Goal: Task Accomplishment & Management: Use online tool/utility

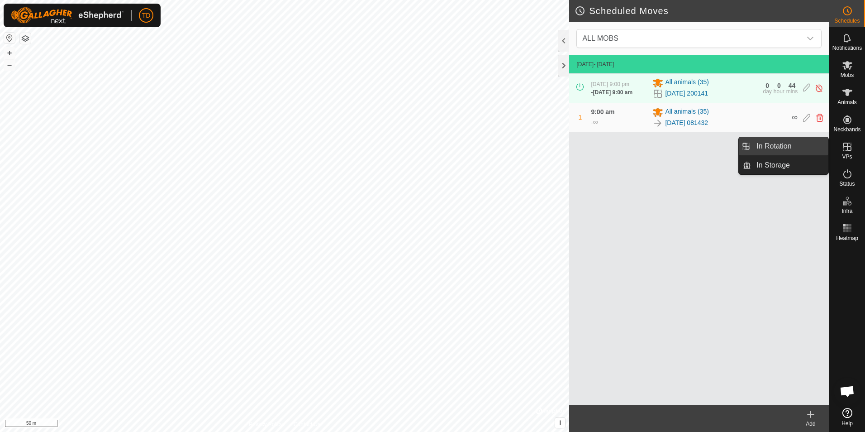
click at [806, 147] on link "In Rotation" at bounding box center [789, 146] width 77 height 18
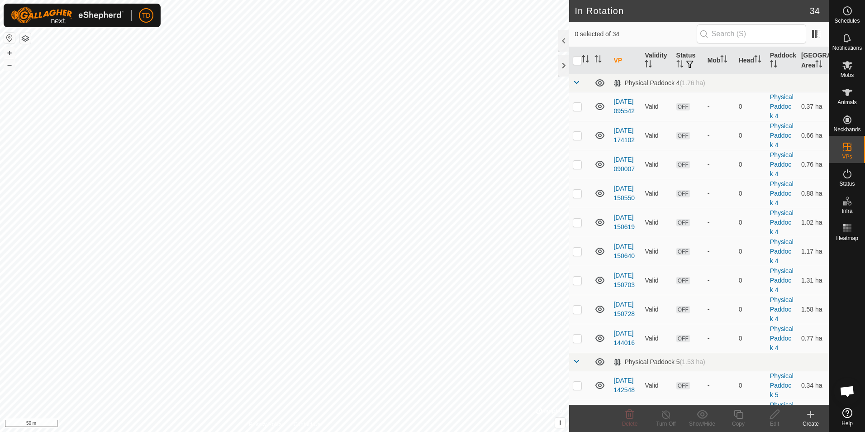
click at [810, 416] on icon at bounding box center [810, 414] width 11 height 11
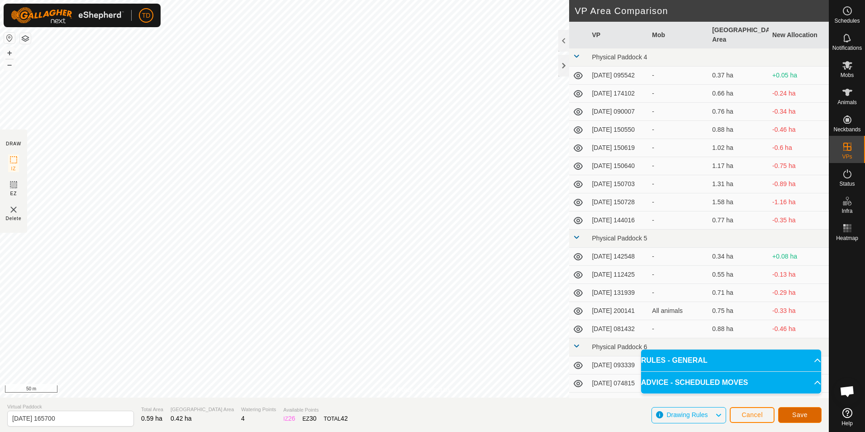
click at [809, 413] on button "Save" at bounding box center [799, 415] width 43 height 16
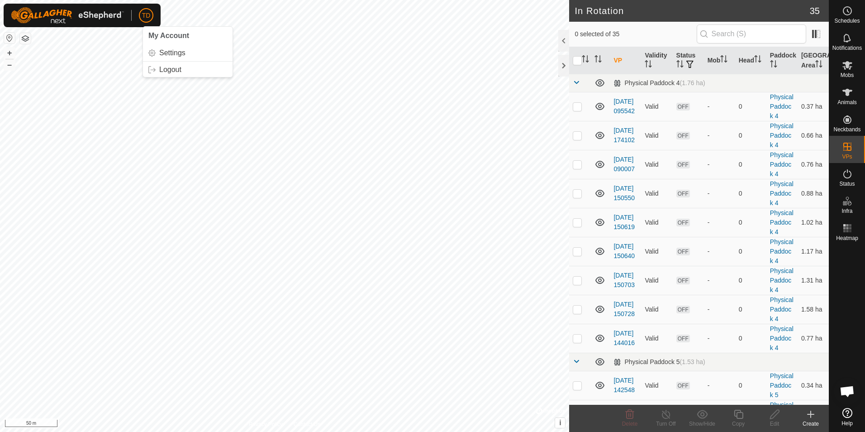
click at [148, 16] on span "TD" at bounding box center [146, 16] width 9 height 10
click at [169, 70] on link "Logout" at bounding box center [188, 69] width 90 height 14
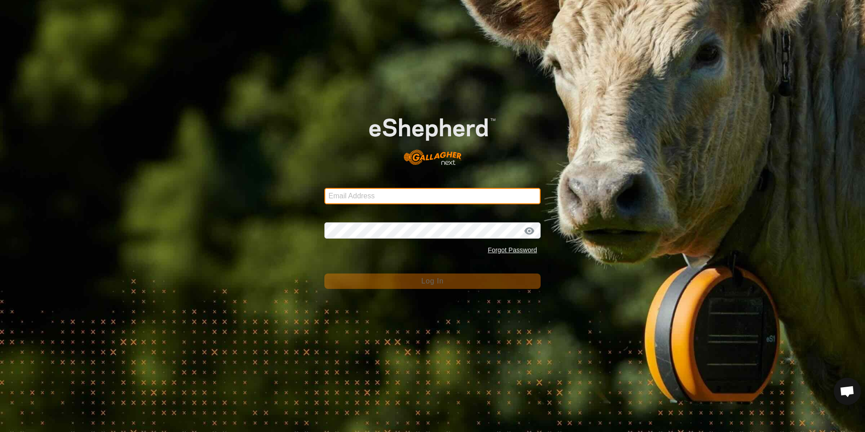
type input "[EMAIL_ADDRESS][DOMAIN_NAME]"
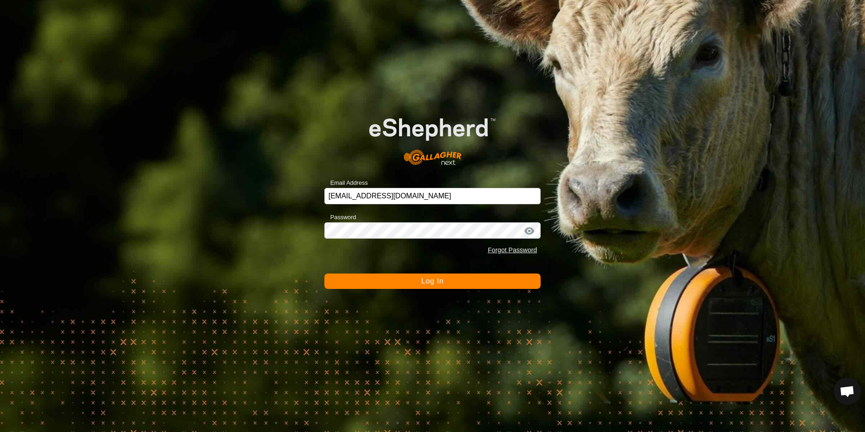
click at [438, 280] on span "Log In" at bounding box center [432, 281] width 22 height 8
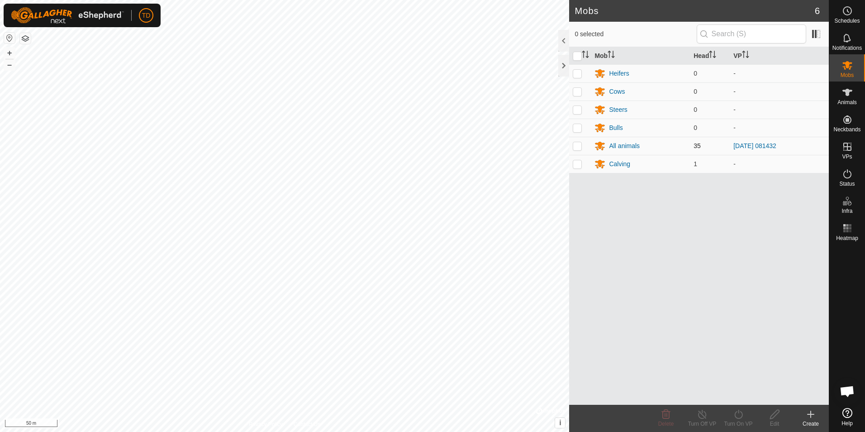
click at [578, 148] on p-checkbox at bounding box center [577, 145] width 9 height 7
checkbox input "true"
click at [738, 418] on icon at bounding box center [738, 414] width 11 height 11
click at [734, 397] on link "Now" at bounding box center [766, 394] width 90 height 18
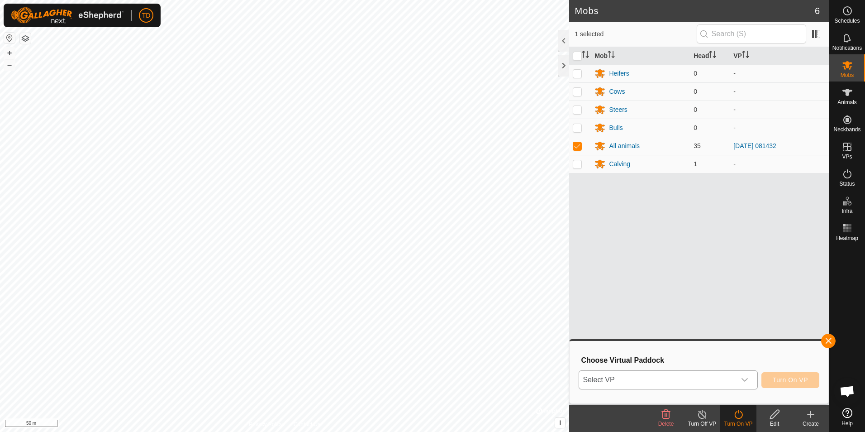
click at [747, 377] on icon "dropdown trigger" at bounding box center [744, 379] width 7 height 7
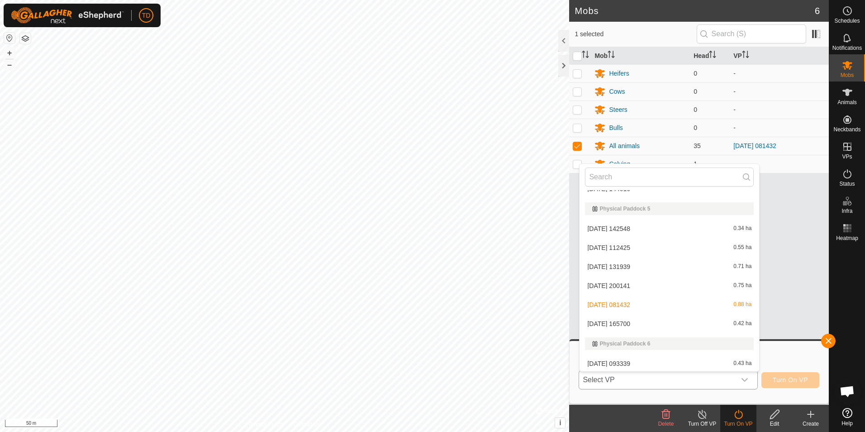
scroll to position [199, 0]
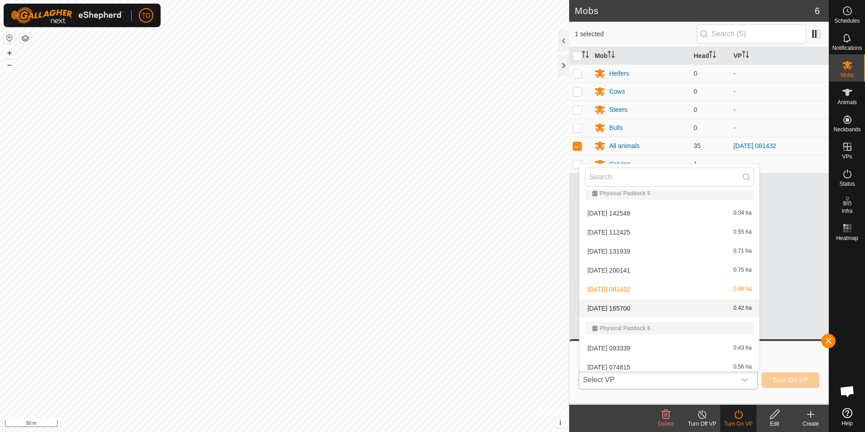
click at [628, 306] on li "[DATE] 165700 0.42 ha" at bounding box center [670, 308] width 180 height 18
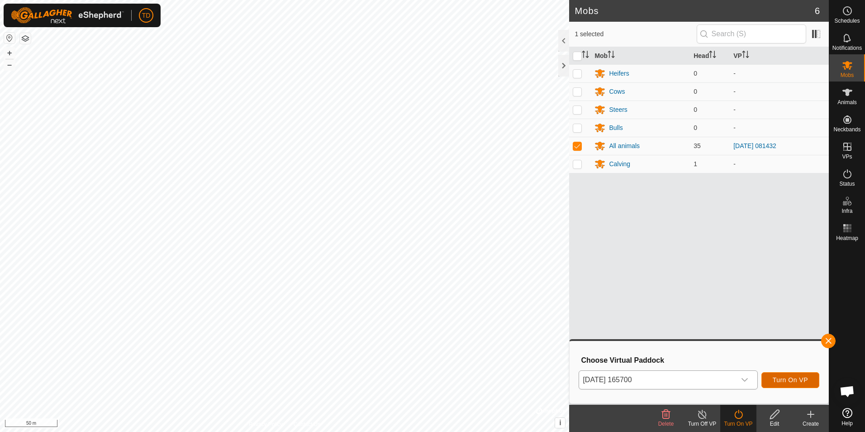
click at [790, 377] on span "Turn On VP" at bounding box center [790, 379] width 35 height 7
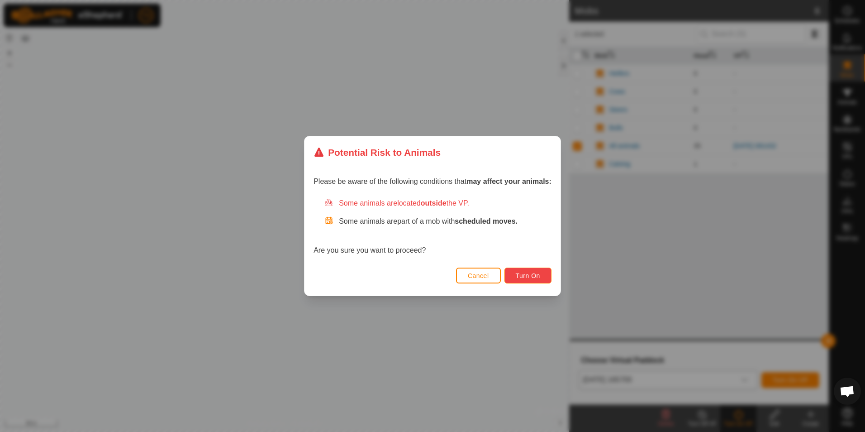
click at [532, 276] on span "Turn On" at bounding box center [528, 275] width 24 height 7
